Goal: Task Accomplishment & Management: Use online tool/utility

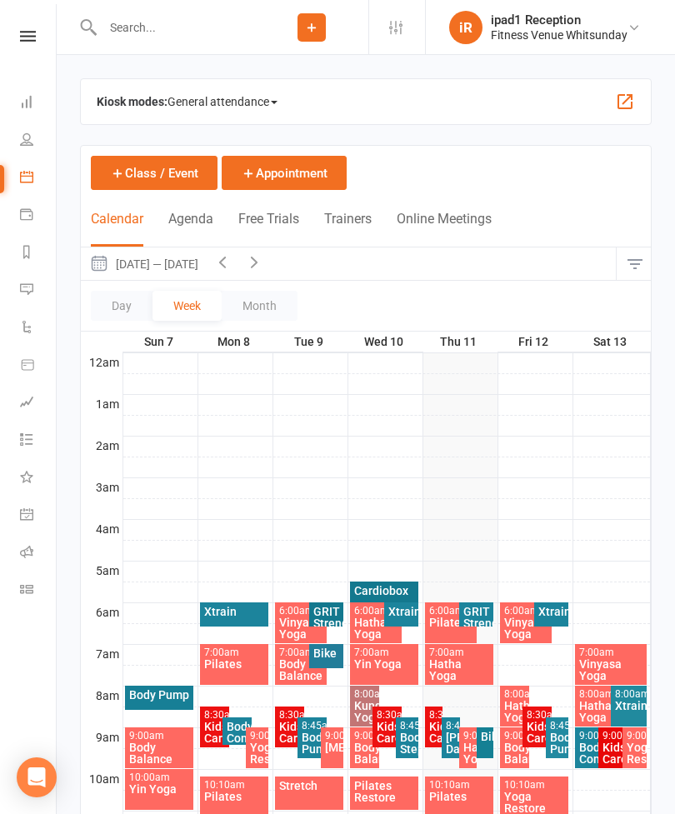
click at [436, 619] on div "Pilates" at bounding box center [451, 622] width 46 height 12
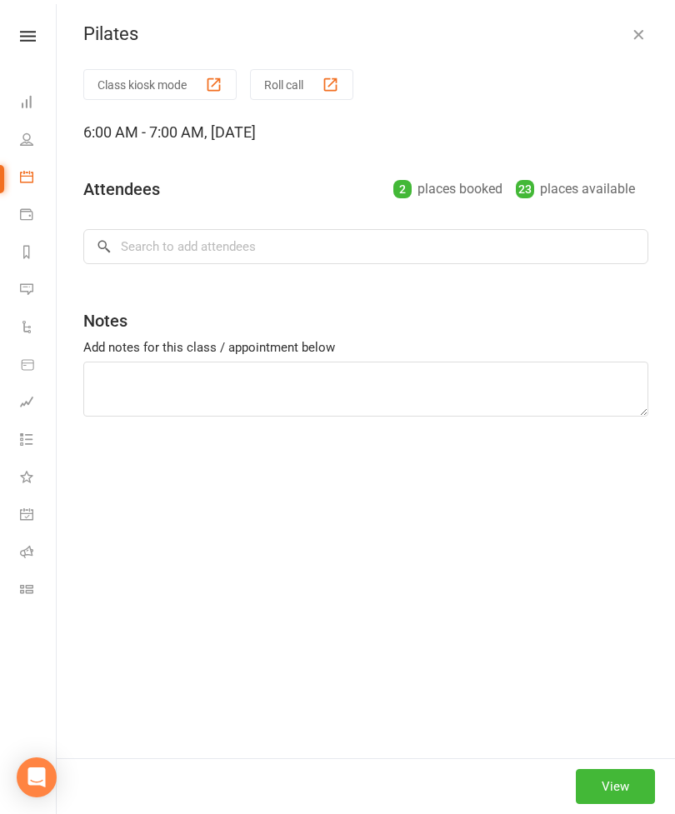
click at [295, 89] on button "Roll call" at bounding box center [301, 84] width 103 height 31
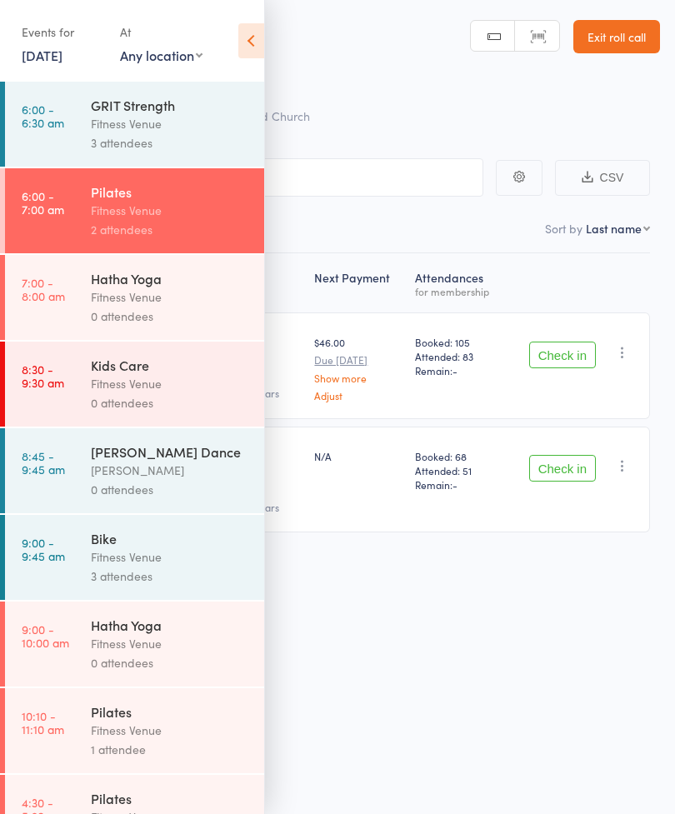
click at [248, 42] on icon at bounding box center [251, 40] width 26 height 35
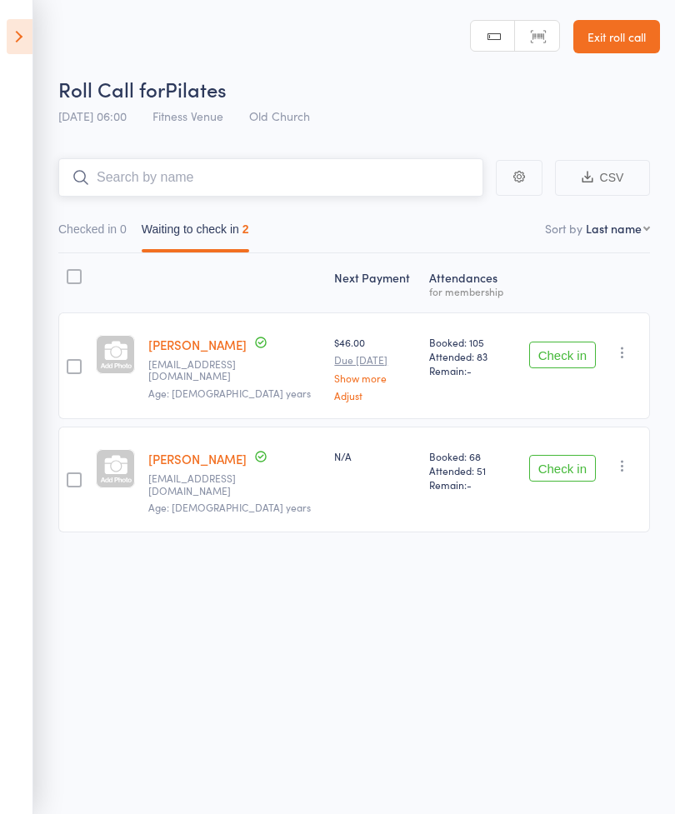
click at [316, 182] on input "search" at bounding box center [270, 177] width 425 height 38
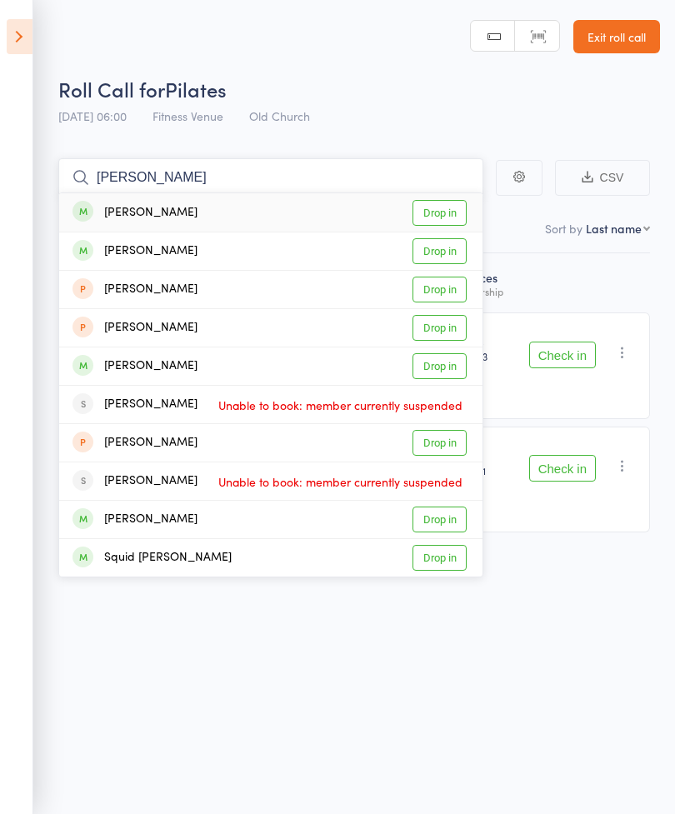
type input "[PERSON_NAME]"
click at [442, 252] on link "Drop in" at bounding box center [439, 251] width 54 height 26
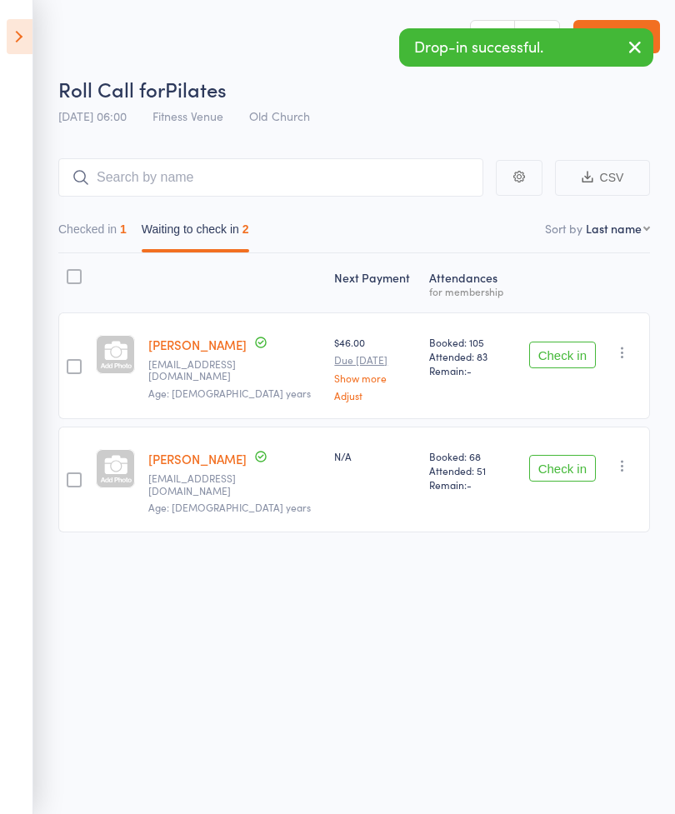
click at [567, 348] on button "Check in" at bounding box center [562, 354] width 67 height 27
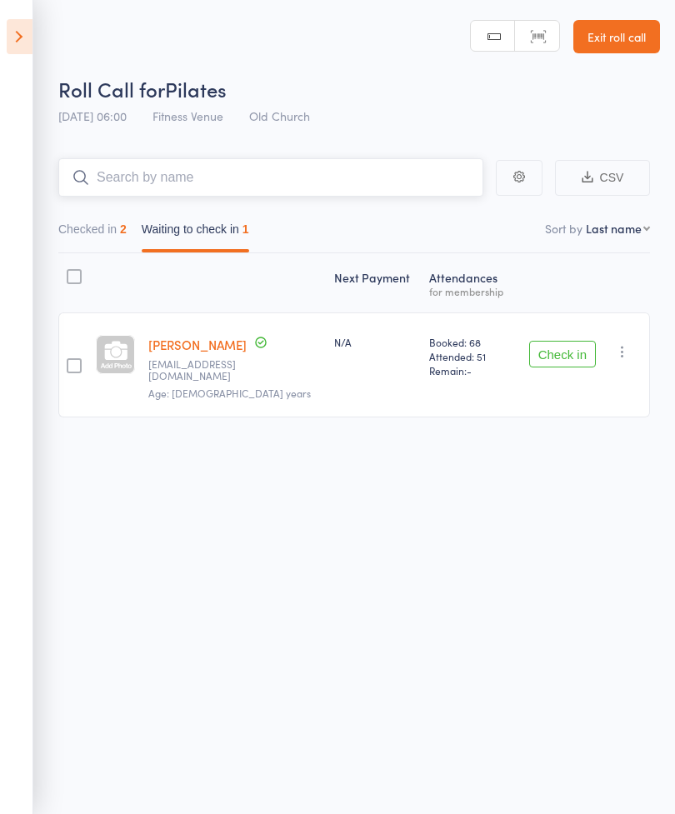
click at [390, 177] on input "search" at bounding box center [270, 177] width 425 height 38
click at [95, 222] on button "Checked in 2" at bounding box center [92, 233] width 68 height 38
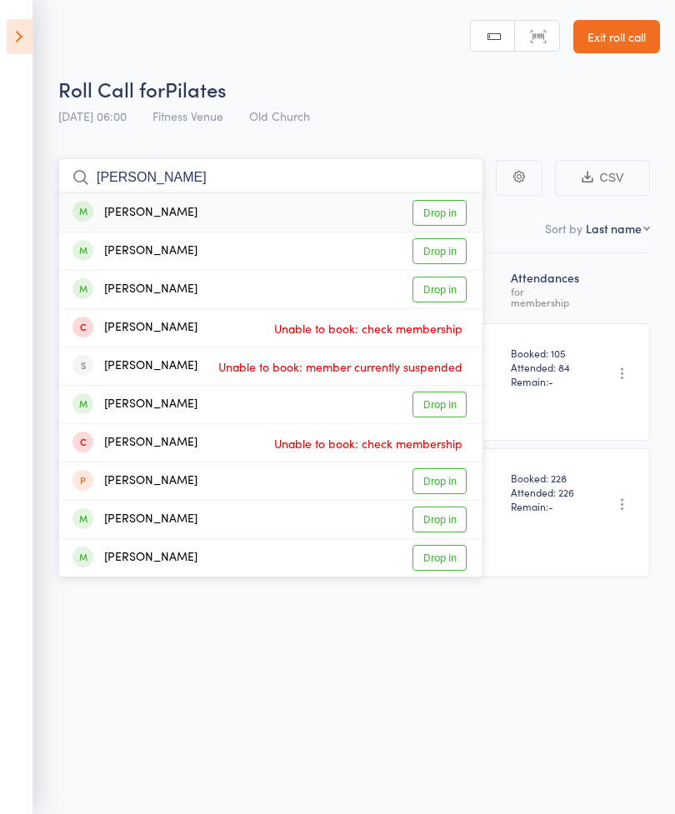
type input "[PERSON_NAME]"
click at [438, 211] on link "Drop in" at bounding box center [439, 213] width 54 height 26
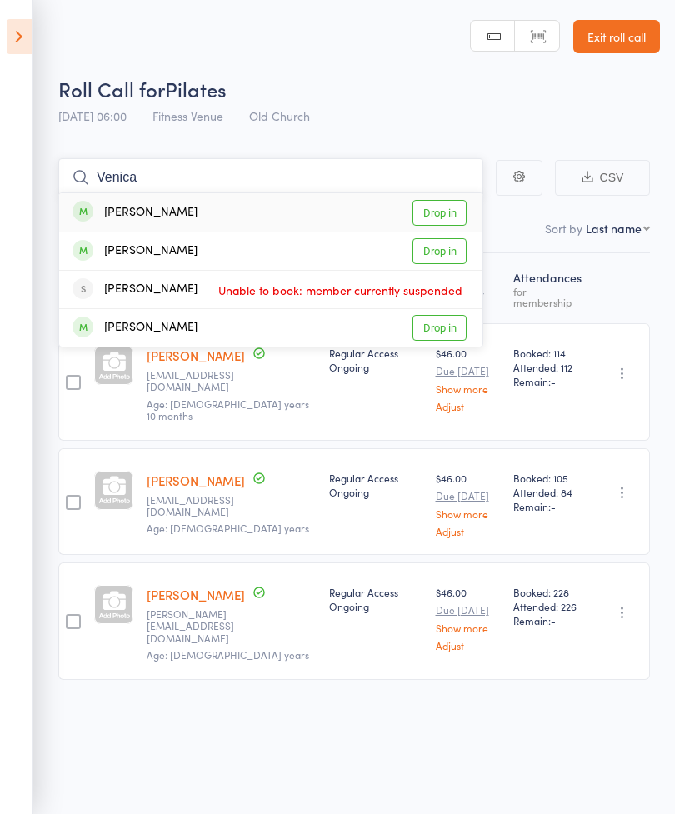
type input "Venica"
click at [445, 210] on link "Drop in" at bounding box center [439, 213] width 54 height 26
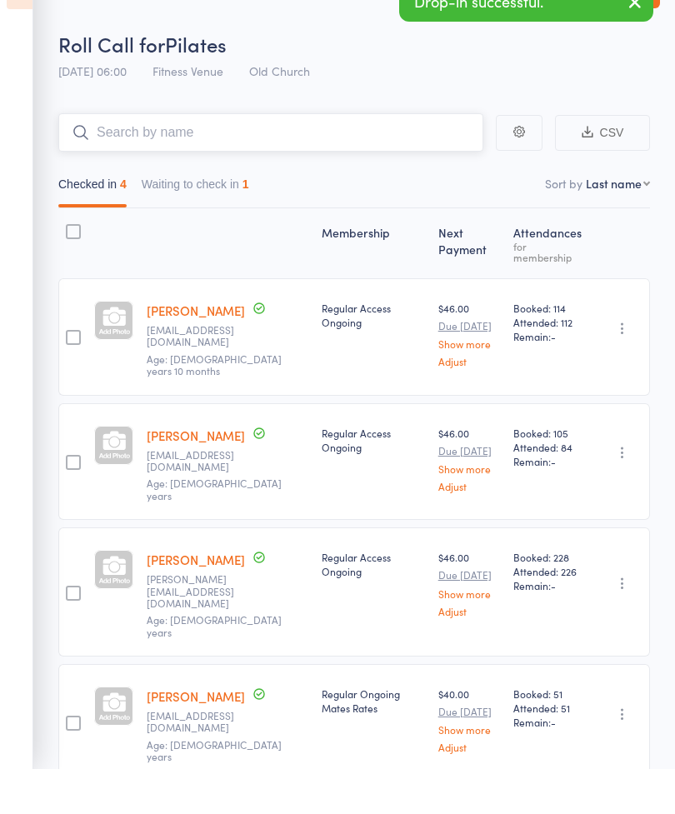
click at [223, 214] on button "Waiting to check in 1" at bounding box center [195, 233] width 107 height 38
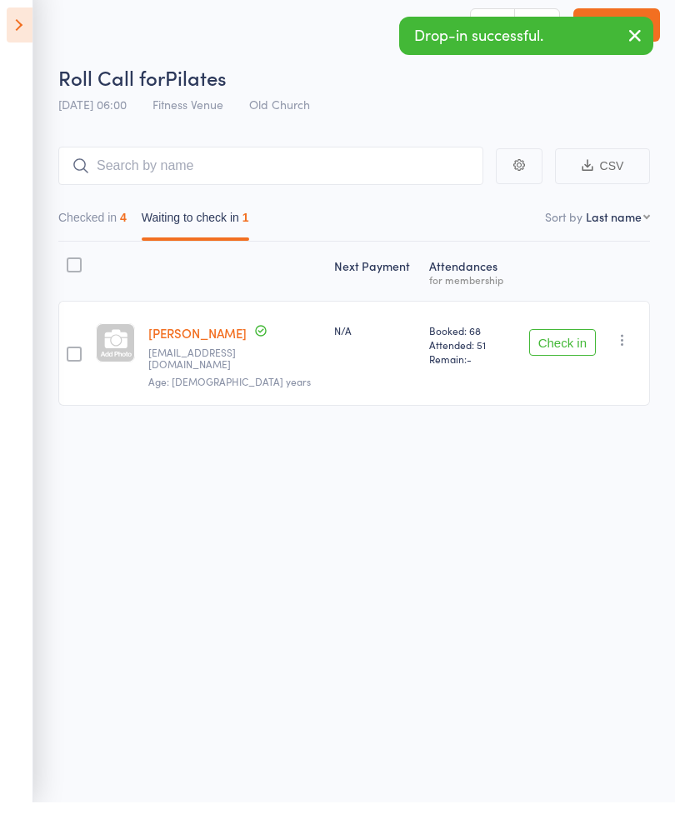
click at [556, 341] on button "Check in" at bounding box center [562, 354] width 67 height 27
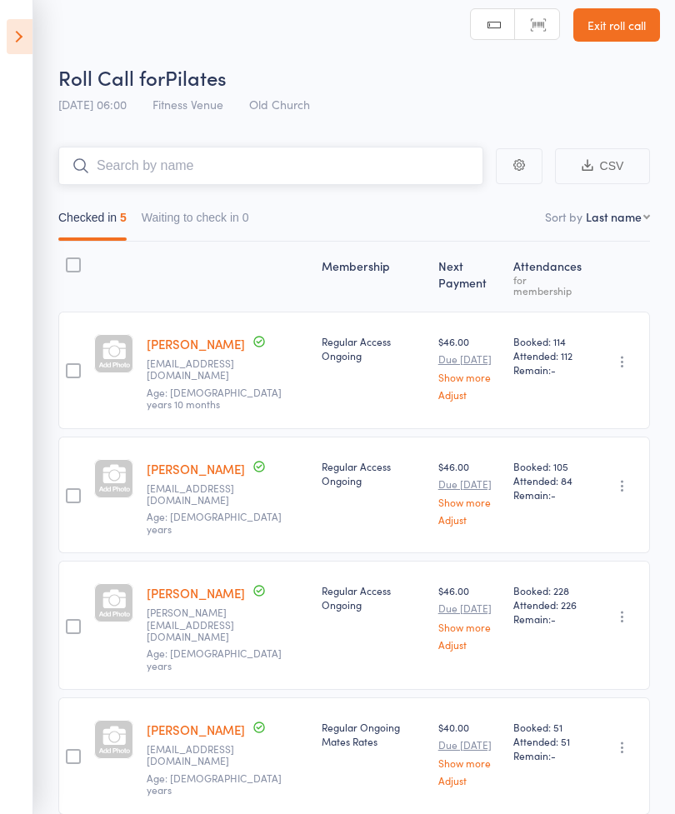
click at [337, 167] on input "search" at bounding box center [270, 166] width 425 height 38
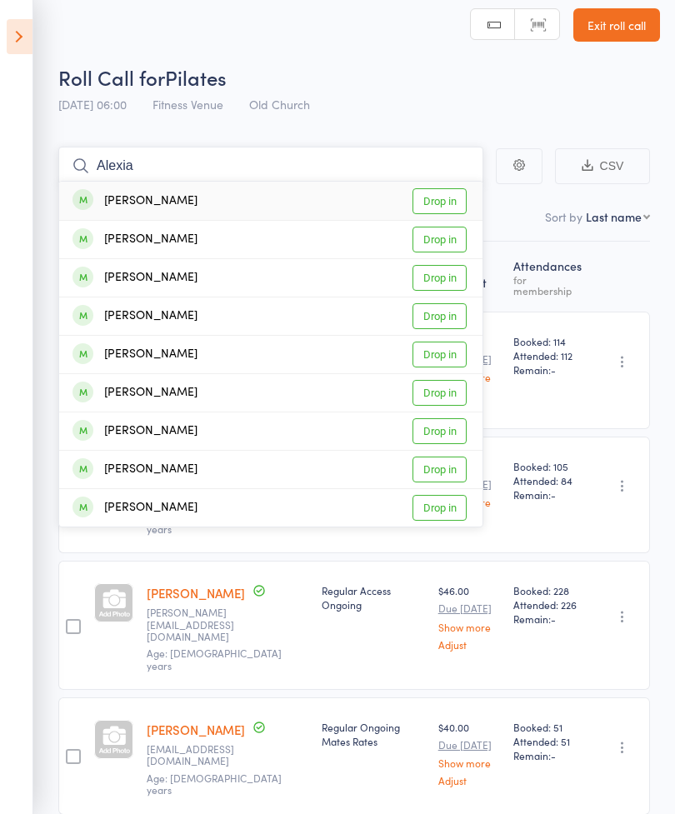
type input "Alexia"
click at [443, 202] on link "Drop in" at bounding box center [439, 201] width 54 height 26
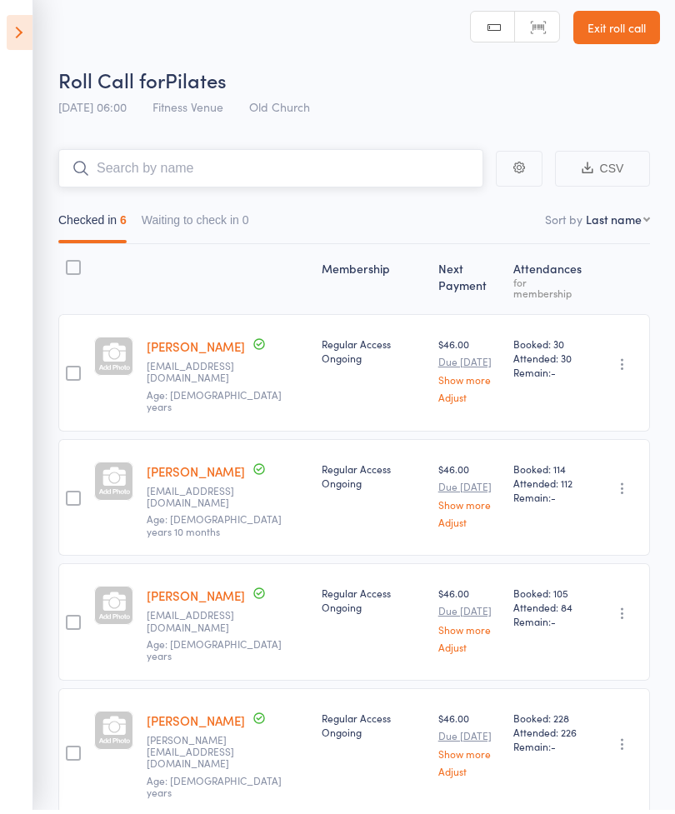
scroll to position [0, 0]
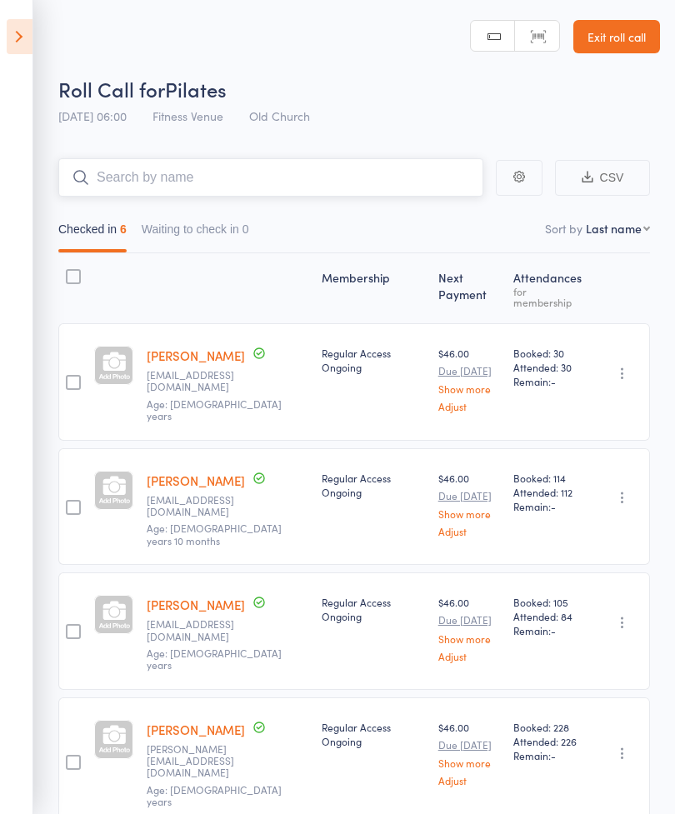
click at [314, 169] on input "search" at bounding box center [270, 177] width 425 height 38
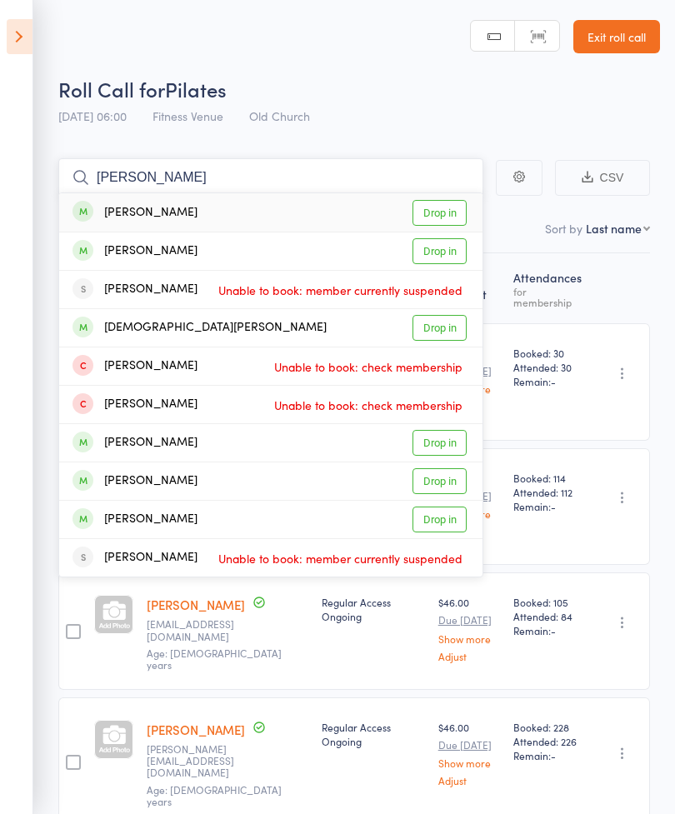
type input "[PERSON_NAME]"
click at [440, 217] on link "Drop in" at bounding box center [439, 213] width 54 height 26
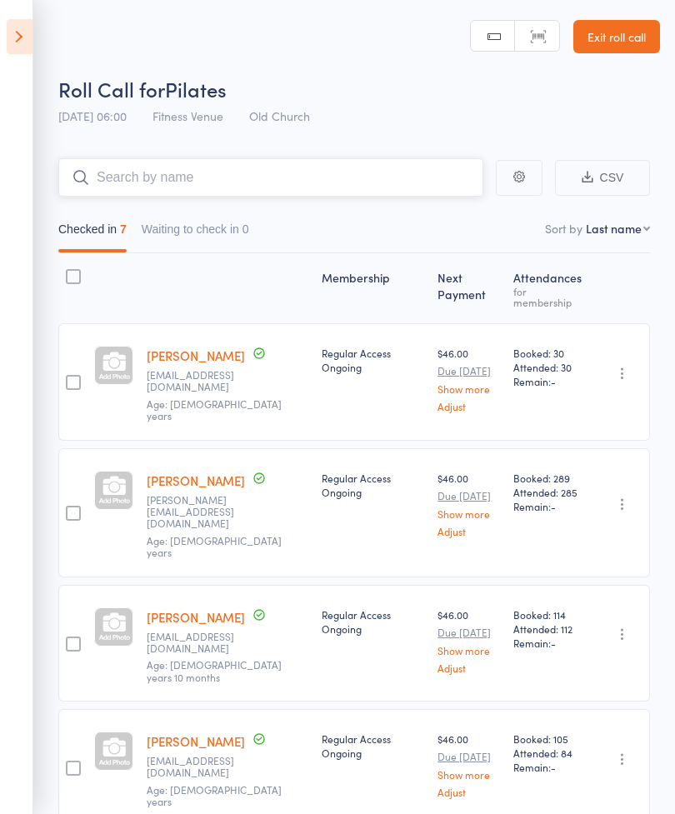
click at [212, 179] on input "search" at bounding box center [270, 177] width 425 height 38
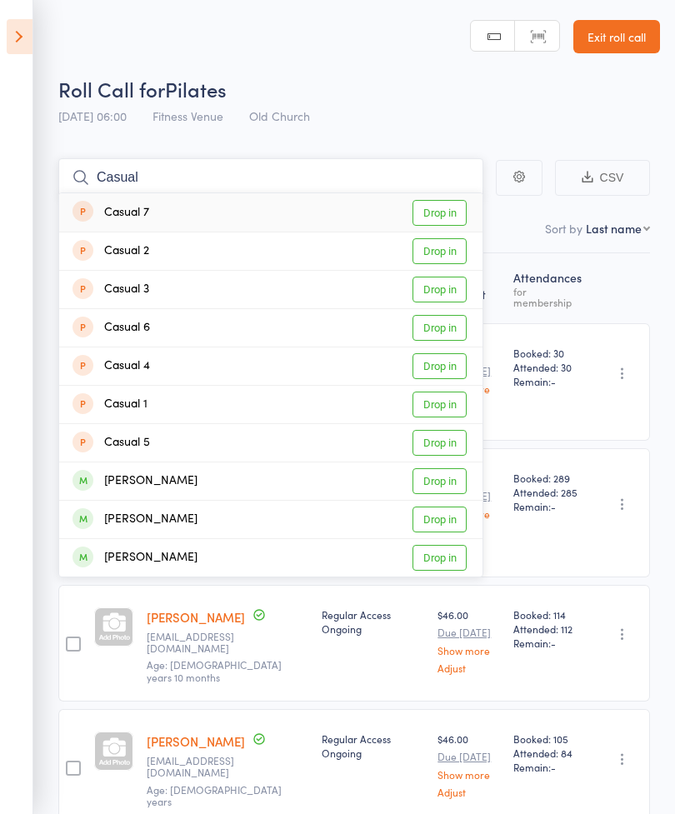
type input "Casual"
click at [447, 254] on link "Drop in" at bounding box center [439, 251] width 54 height 26
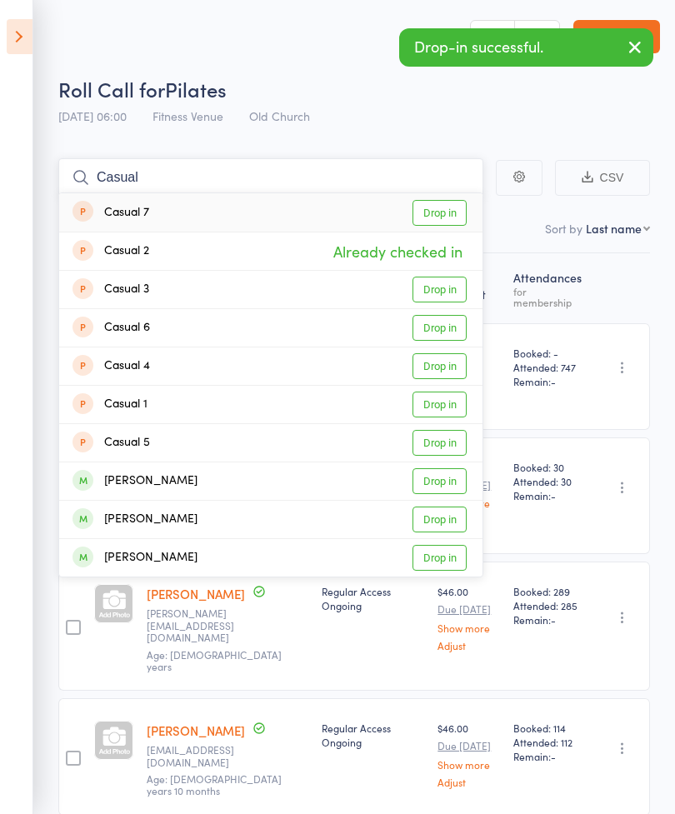
type input "Casual"
click at [444, 296] on link "Drop in" at bounding box center [439, 289] width 54 height 26
